Goal: Information Seeking & Learning: Learn about a topic

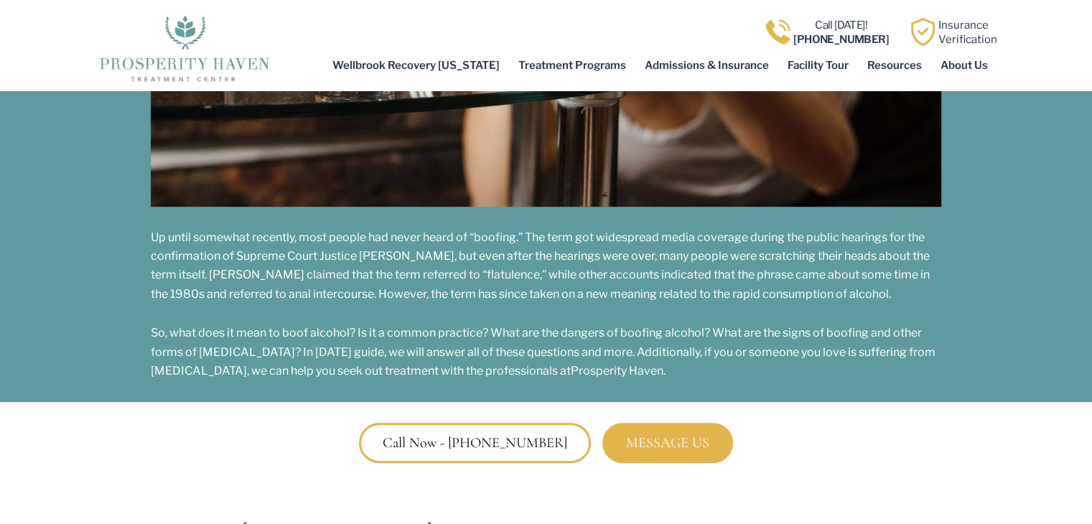
scroll to position [470, 0]
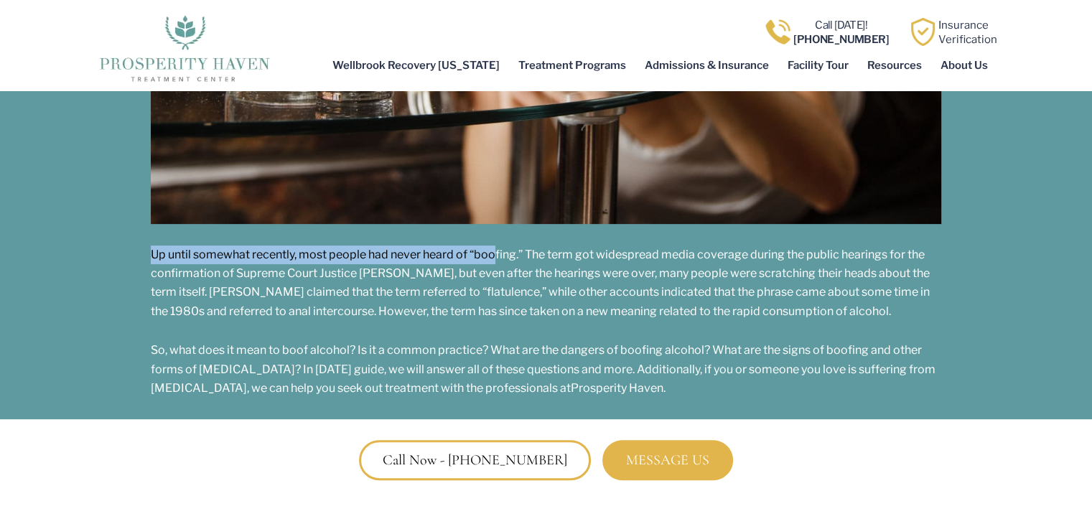
drag, startPoint x: 497, startPoint y: 248, endPoint x: 140, endPoint y: 252, distance: 356.9
click at [140, 252] on section "Boofing Alcohol - Signs & Dangers [DATE] Prosperity Haven Addiction Treatment S…" at bounding box center [546, 20] width 1092 height 799
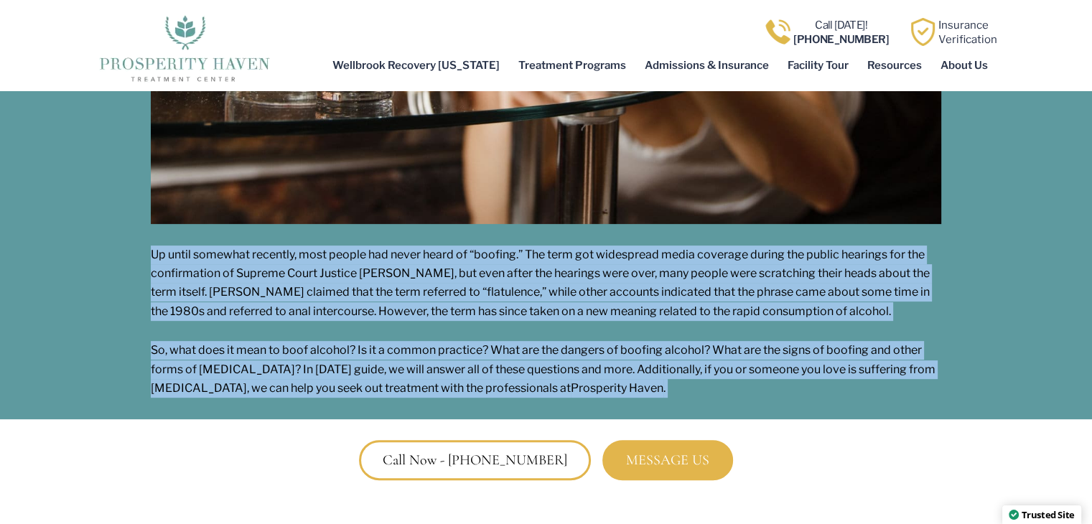
drag, startPoint x: 140, startPoint y: 252, endPoint x: 839, endPoint y: 389, distance: 712.6
click at [839, 389] on section "Boofing Alcohol - Signs & Dangers [DATE] Prosperity Haven Addiction Treatment S…" at bounding box center [546, 20] width 1092 height 799
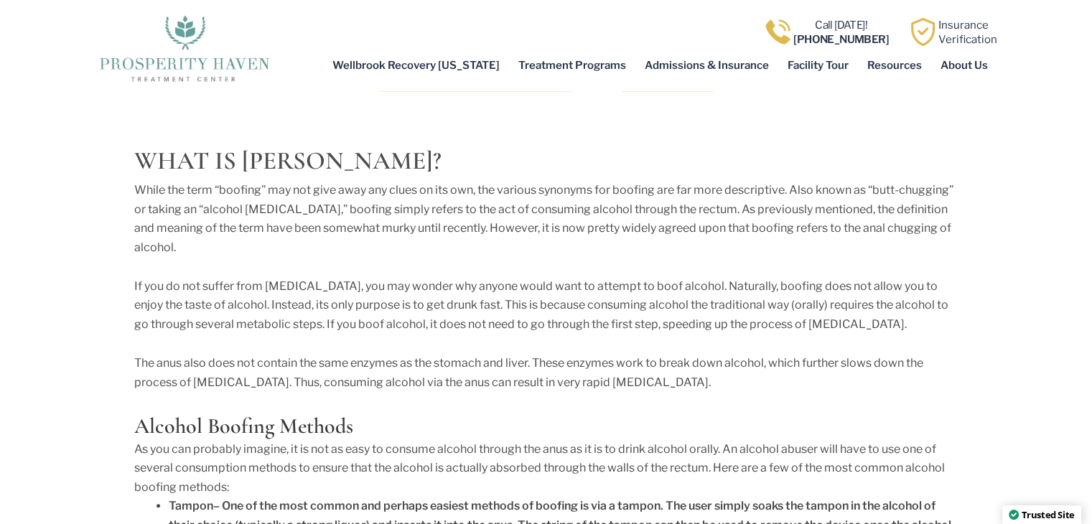
scroll to position [860, 0]
drag, startPoint x: 839, startPoint y: 389, endPoint x: 865, endPoint y: 129, distance: 260.5
click at [335, 154] on h2 "What Is [PERSON_NAME]?" at bounding box center [546, 159] width 824 height 25
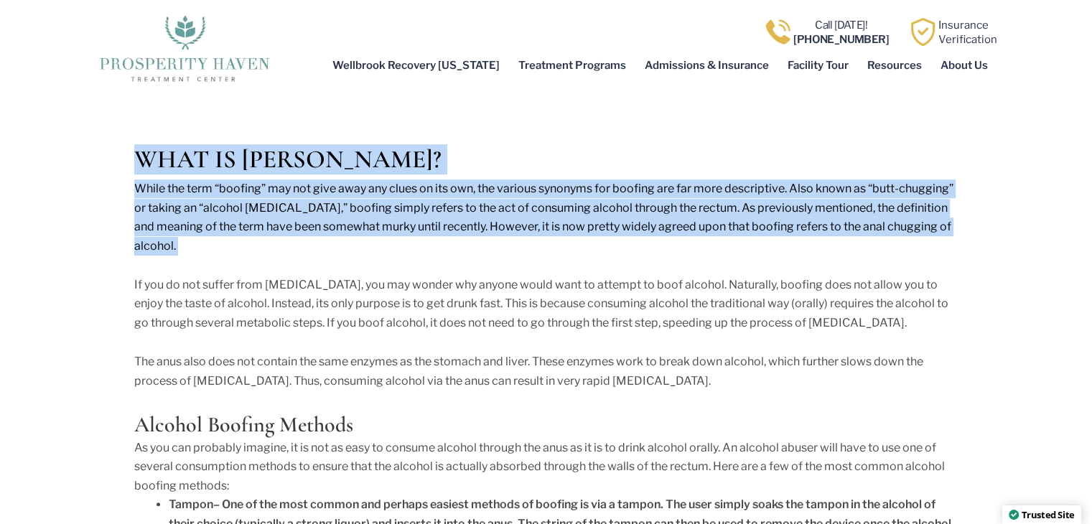
drag, startPoint x: 335, startPoint y: 154, endPoint x: 385, endPoint y: 199, distance: 66.6
click at [385, 199] on p "While the term “boofing” may not give away any clues on its own, the various sy…" at bounding box center [546, 218] width 824 height 76
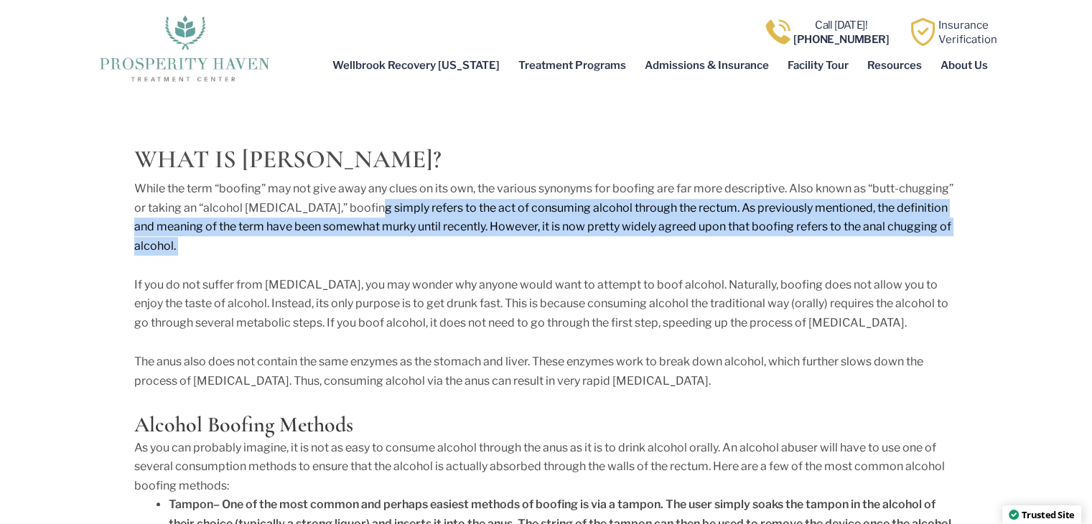
drag, startPoint x: 385, startPoint y: 199, endPoint x: 494, endPoint y: 241, distance: 117.1
click at [494, 241] on p "While the term “boofing” may not give away any clues on its own, the various sy…" at bounding box center [546, 218] width 824 height 76
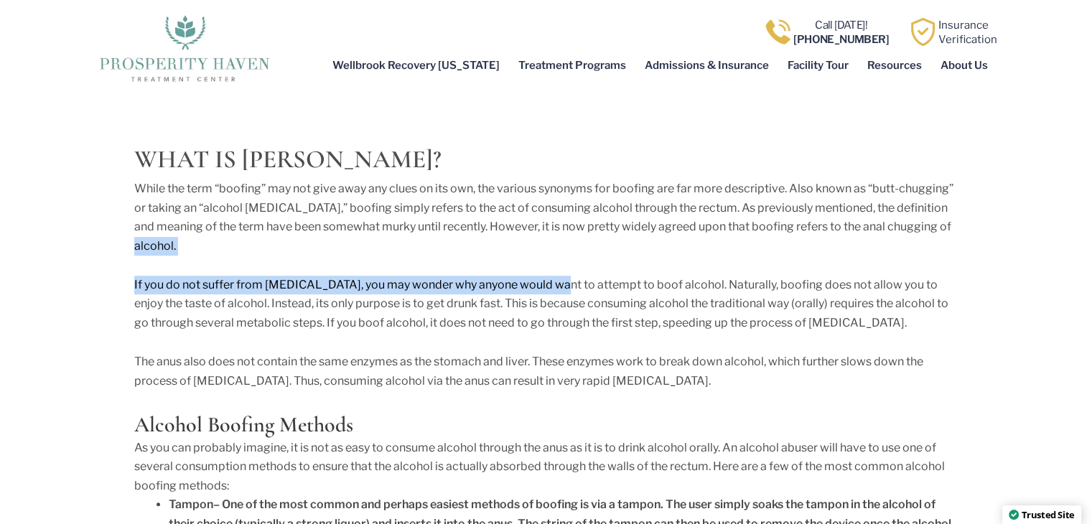
drag, startPoint x: 494, startPoint y: 241, endPoint x: 542, endPoint y: 286, distance: 65.6
click at [542, 286] on div "While the term “boofing” may not give away any clues on its own, the various sy…" at bounding box center [546, 452] width 824 height 544
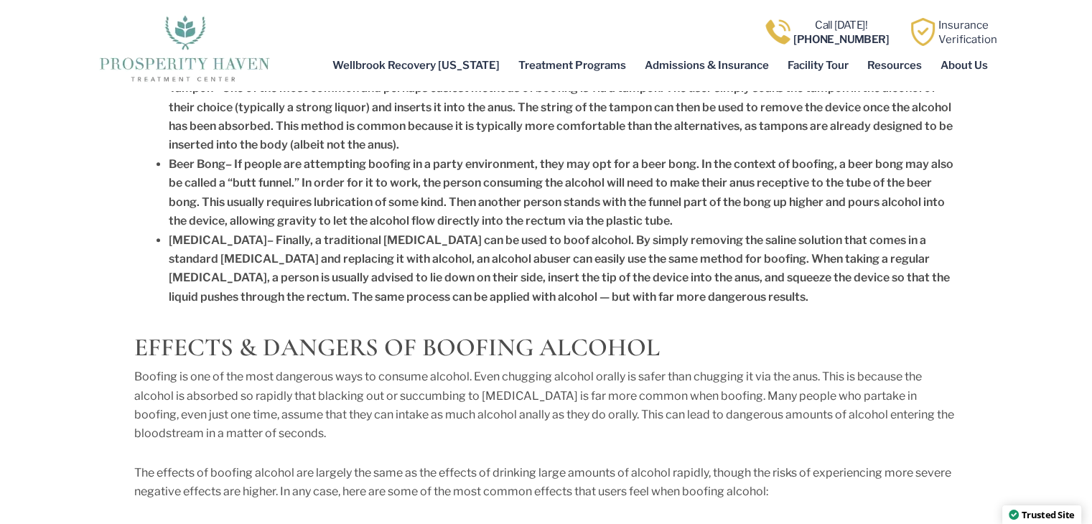
scroll to position [1278, 0]
click at [526, 368] on p "Boofing is one of the most dangerous ways to consume alcohol. Even chugging alc…" at bounding box center [546, 404] width 824 height 76
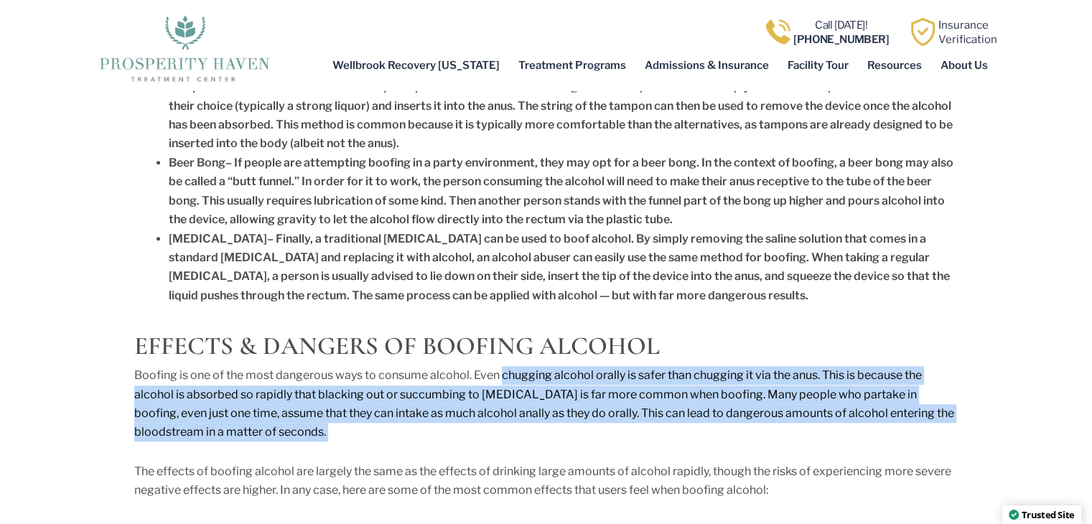
drag, startPoint x: 526, startPoint y: 368, endPoint x: 518, endPoint y: 434, distance: 67.2
click at [518, 434] on p "Boofing is one of the most dangerous ways to consume alcohol. Even chugging alc…" at bounding box center [546, 404] width 824 height 76
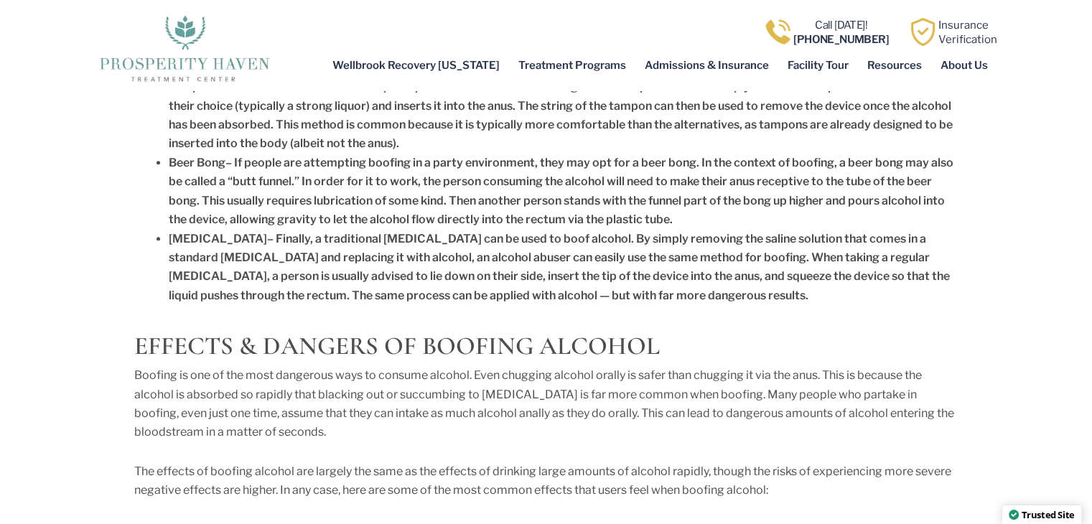
drag, startPoint x: 518, startPoint y: 434, endPoint x: 753, endPoint y: 478, distance: 238.0
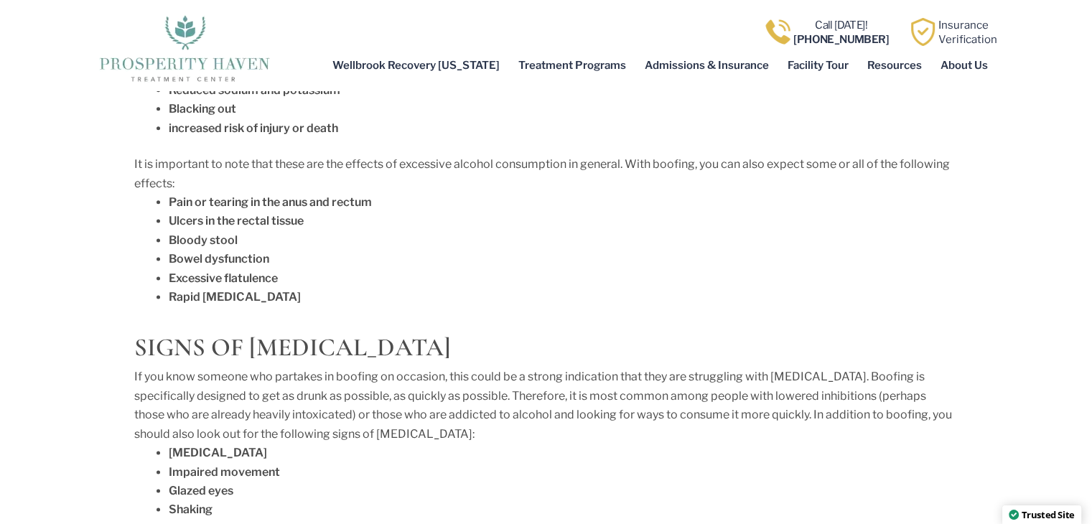
scroll to position [1832, 0]
click at [753, 478] on li "Impaired movement" at bounding box center [563, 471] width 789 height 19
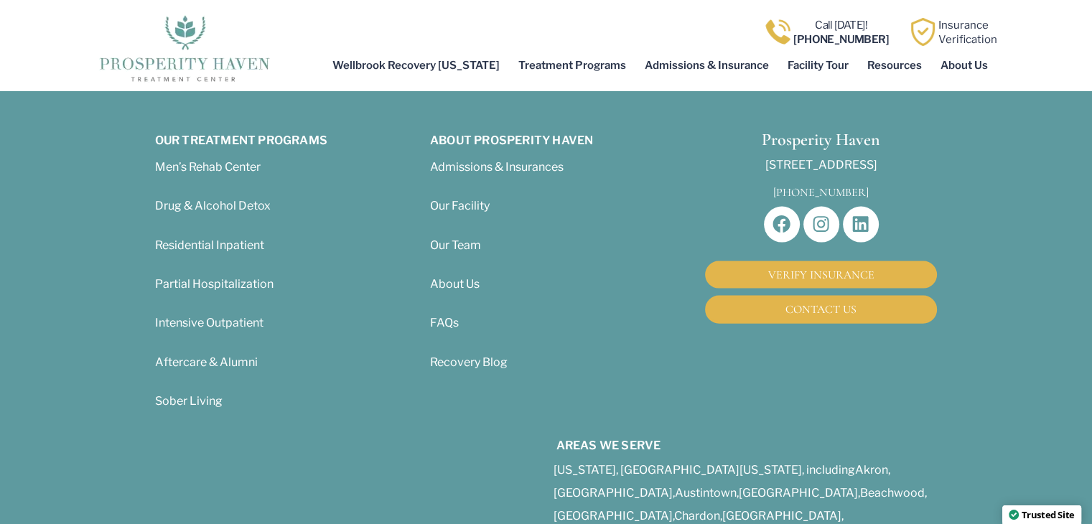
scroll to position [3109, 0]
